Goal: Navigation & Orientation: Find specific page/section

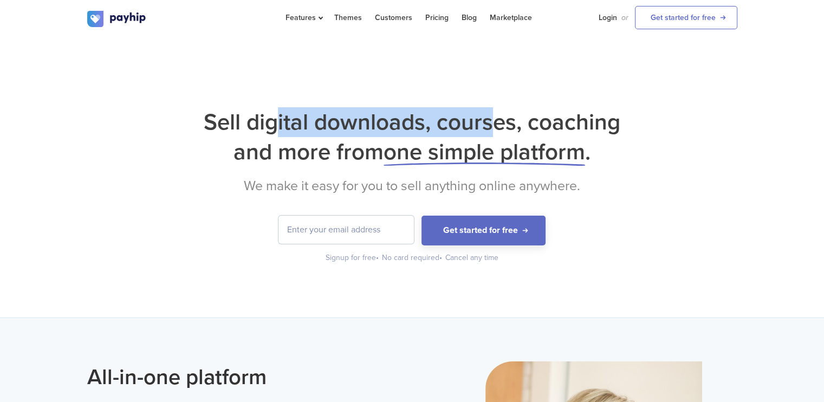
drag, startPoint x: 294, startPoint y: 122, endPoint x: 490, endPoint y: 119, distance: 196.1
click at [493, 118] on h1 "Sell digital downloads, courses, coaching and more from one simple platform ." at bounding box center [412, 137] width 650 height 60
click at [482, 119] on h1 "Sell digital downloads, courses, coaching and more from one simple platform ." at bounding box center [412, 137] width 650 height 60
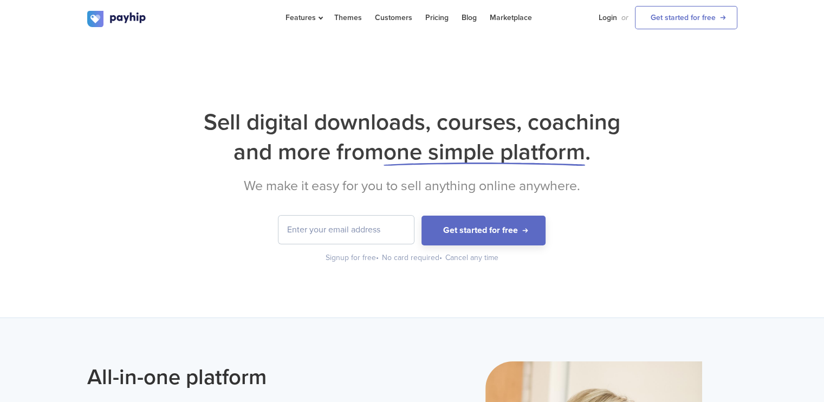
click at [511, 114] on h1 "Sell digital downloads, courses, coaching and more from one simple platform ." at bounding box center [412, 137] width 650 height 60
click at [548, 118] on h1 "Sell digital downloads, courses, coaching and more from one simple platform ." at bounding box center [412, 137] width 650 height 60
click at [271, 147] on h1 "Sell digital downloads, courses, coaching and more from one simple platform ." at bounding box center [412, 137] width 650 height 60
click at [317, 163] on h1 "Sell digital downloads, courses, coaching and more from one simple platform ." at bounding box center [412, 137] width 650 height 60
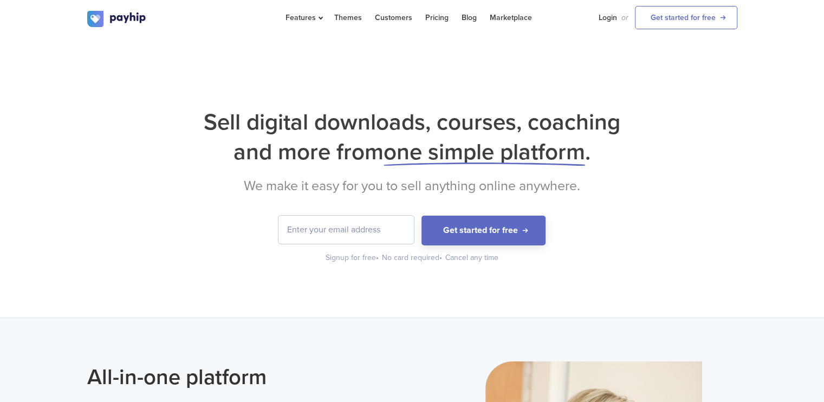
click at [382, 139] on h1 "Sell digital downloads, courses, coaching and more from one simple platform ." at bounding box center [412, 137] width 650 height 60
click at [453, 144] on span "one simple platform" at bounding box center [485, 152] width 202 height 28
click at [254, 179] on h2 "We make it easy for you to sell anything online anywhere." at bounding box center [412, 186] width 650 height 16
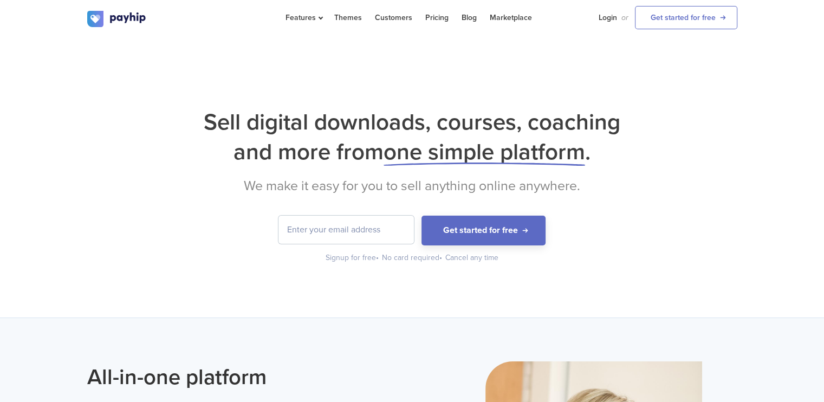
click at [276, 180] on h2 "We make it easy for you to sell anything online anywhere." at bounding box center [412, 186] width 650 height 16
click at [313, 180] on h2 "We make it easy for you to sell anything online anywhere." at bounding box center [412, 186] width 650 height 16
drag, startPoint x: 313, startPoint y: 180, endPoint x: 388, endPoint y: 188, distance: 75.1
click at [316, 181] on h2 "We make it easy for you to sell anything online anywhere." at bounding box center [412, 186] width 650 height 16
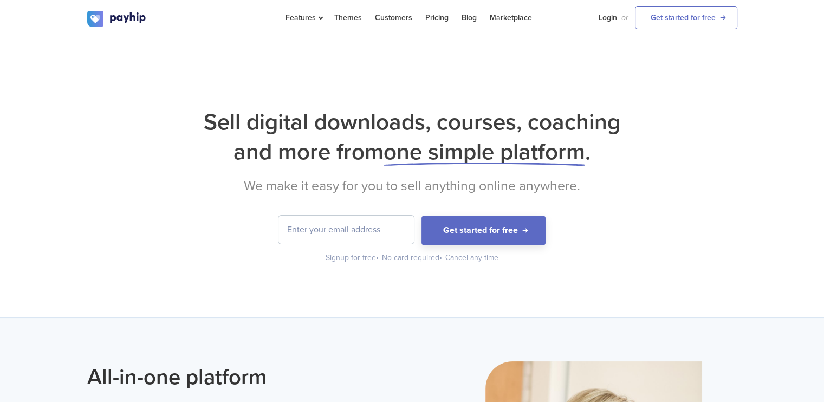
click at [388, 188] on h2 "We make it easy for you to sell anything online anywhere." at bounding box center [412, 186] width 650 height 16
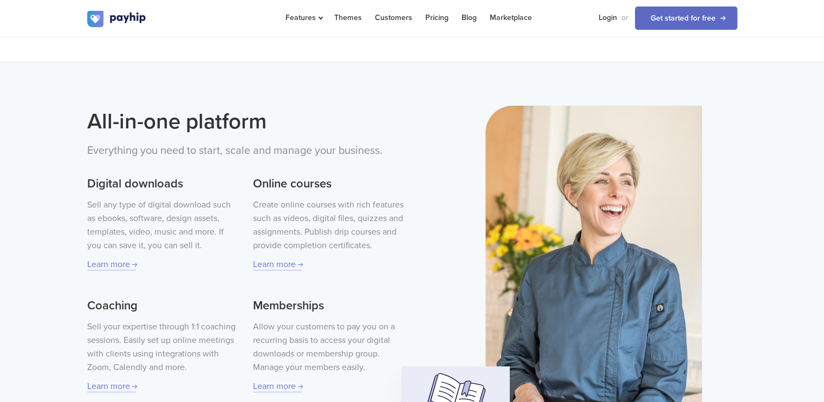
scroll to position [271, 0]
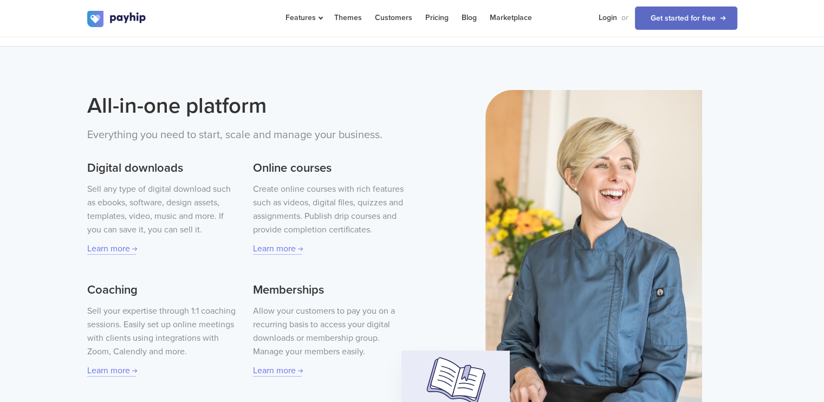
click at [112, 187] on p "Sell any type of digital download such as ebooks, software, design assets, temp…" at bounding box center [162, 210] width 151 height 54
click at [146, 187] on p "Sell any type of digital download such as ebooks, software, design assets, temp…" at bounding box center [162, 210] width 151 height 54
click at [169, 187] on p "Sell any type of digital download such as ebooks, software, design assets, temp…" at bounding box center [162, 210] width 151 height 54
click at [192, 186] on p "Sell any type of digital download such as ebooks, software, design assets, temp…" at bounding box center [162, 210] width 151 height 54
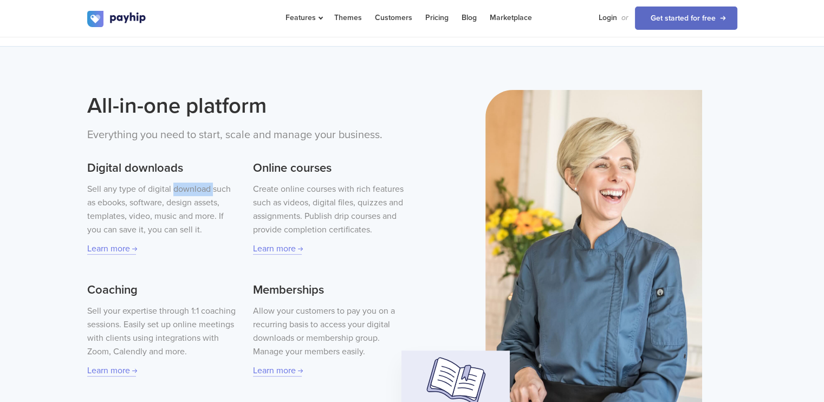
click at [192, 186] on p "Sell any type of digital download such as ebooks, software, design assets, temp…" at bounding box center [162, 210] width 151 height 54
click at [216, 188] on p "Sell any type of digital download such as ebooks, software, design assets, temp…" at bounding box center [162, 210] width 151 height 54
click at [112, 202] on p "Sell any type of digital download such as ebooks, software, design assets, temp…" at bounding box center [162, 210] width 151 height 54
click at [112, 200] on p "Sell any type of digital download such as ebooks, software, design assets, temp…" at bounding box center [162, 210] width 151 height 54
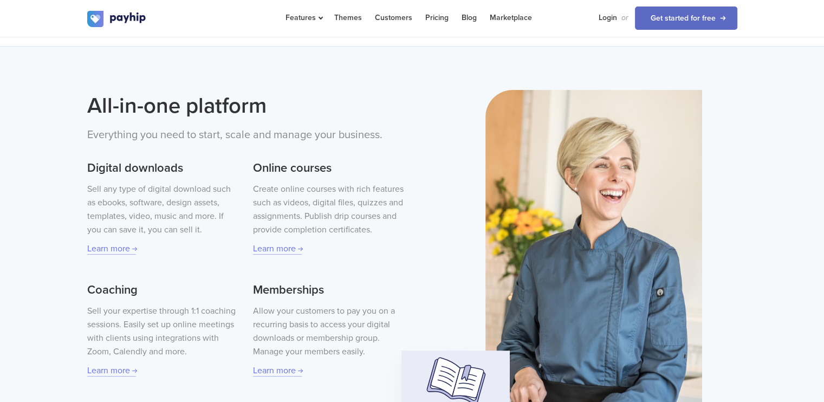
click at [141, 201] on p "Sell any type of digital download such as ebooks, software, design assets, temp…" at bounding box center [162, 210] width 151 height 54
click at [173, 200] on p "Sell any type of digital download such as ebooks, software, design assets, temp…" at bounding box center [162, 210] width 151 height 54
click at [207, 200] on p "Sell any type of digital download such as ebooks, software, design assets, temp…" at bounding box center [162, 210] width 151 height 54
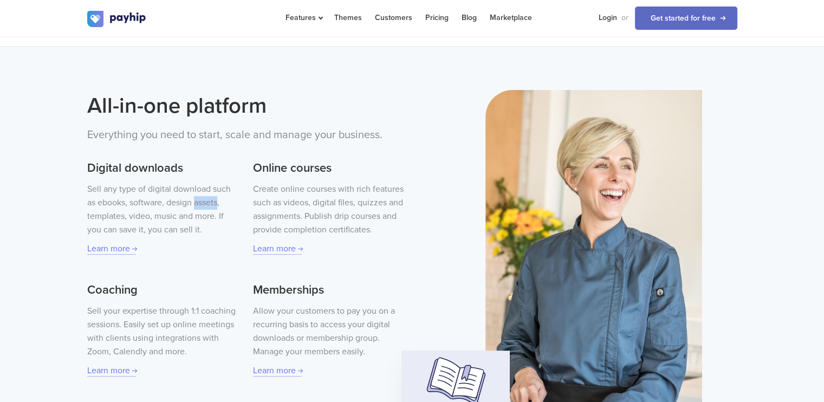
click at [207, 200] on p "Sell any type of digital download such as ebooks, software, design assets, temp…" at bounding box center [162, 210] width 151 height 54
click at [111, 215] on p "Sell any type of digital download such as ebooks, software, design assets, temp…" at bounding box center [162, 210] width 151 height 54
click at [146, 214] on p "Sell any type of digital download such as ebooks, software, design assets, temp…" at bounding box center [162, 210] width 151 height 54
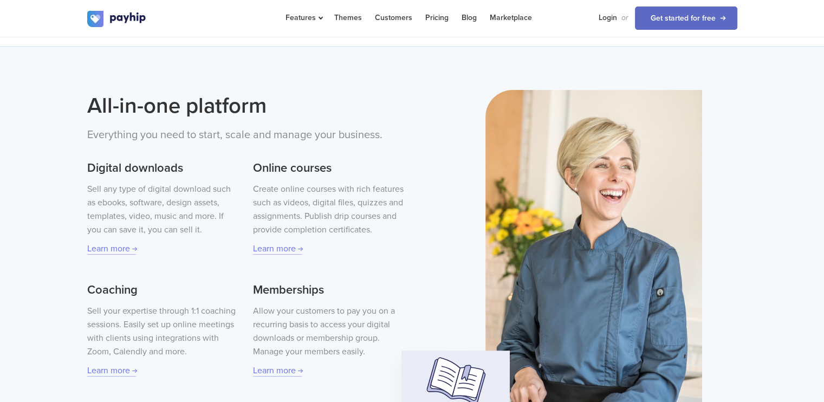
click at [163, 212] on p "Sell any type of digital download such as ebooks, software, design assets, temp…" at bounding box center [162, 210] width 151 height 54
click at [189, 211] on p "Sell any type of digital download such as ebooks, software, design assets, temp…" at bounding box center [162, 210] width 151 height 54
click at [204, 219] on p "Sell any type of digital download such as ebooks, software, design assets, temp…" at bounding box center [162, 210] width 151 height 54
click at [217, 216] on p "Sell any type of digital download such as ebooks, software, design assets, temp…" at bounding box center [162, 210] width 151 height 54
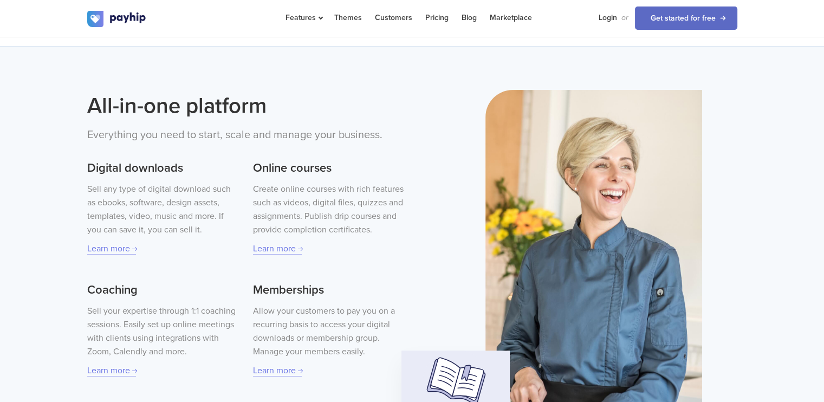
drag, startPoint x: 199, startPoint y: 218, endPoint x: 148, endPoint y: 223, distance: 51.2
click at [197, 218] on p "Sell any type of digital download such as ebooks, software, design assets, temp…" at bounding box center [162, 210] width 151 height 54
click at [115, 228] on p "Sell any type of digital download such as ebooks, software, design assets, temp…" at bounding box center [162, 210] width 151 height 54
click at [158, 229] on p "Sell any type of digital download such as ebooks, software, design assets, temp…" at bounding box center [162, 210] width 151 height 54
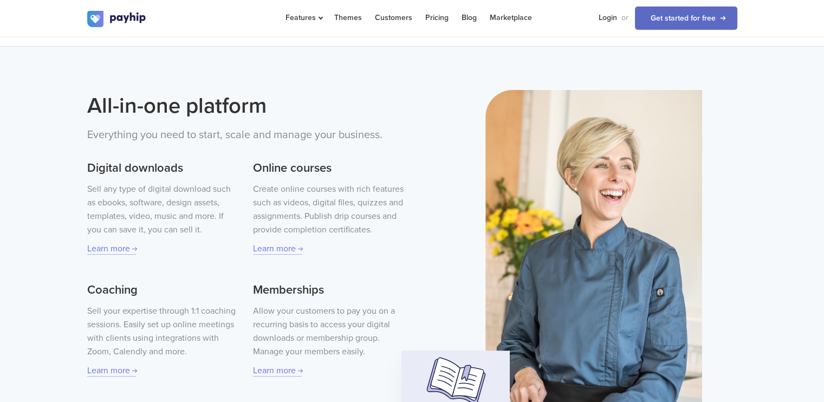
click at [179, 229] on p "Sell any type of digital download such as ebooks, software, design assets, temp…" at bounding box center [162, 210] width 151 height 54
click at [191, 229] on p "Sell any type of digital download such as ebooks, software, design assets, temp…" at bounding box center [162, 210] width 151 height 54
click at [192, 229] on p "Sell any type of digital download such as ebooks, software, design assets, temp…" at bounding box center [162, 210] width 151 height 54
click at [232, 226] on p "Sell any type of digital download such as ebooks, software, design assets, temp…" at bounding box center [162, 210] width 151 height 54
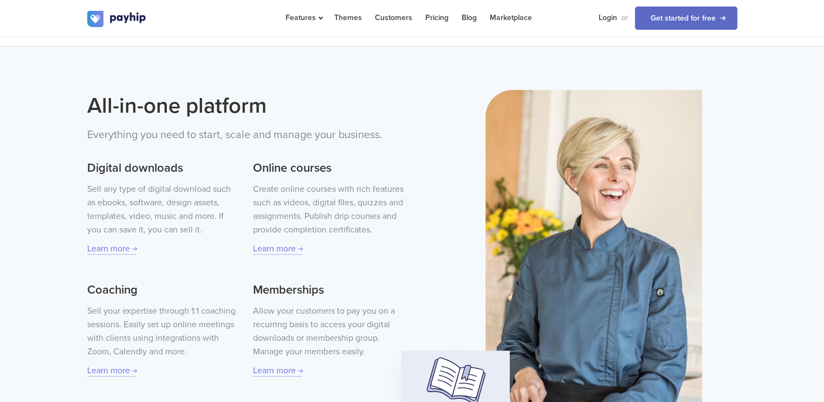
click at [261, 189] on p "Create online courses with rich features such as videos, digital files, quizzes…" at bounding box center [328, 210] width 151 height 54
click at [297, 189] on p "Create online courses with rich features such as videos, digital files, quizzes…" at bounding box center [328, 210] width 151 height 54
click at [498, 14] on link "Marketplace" at bounding box center [511, 17] width 42 height 35
